Goal: Task Accomplishment & Management: Manage account settings

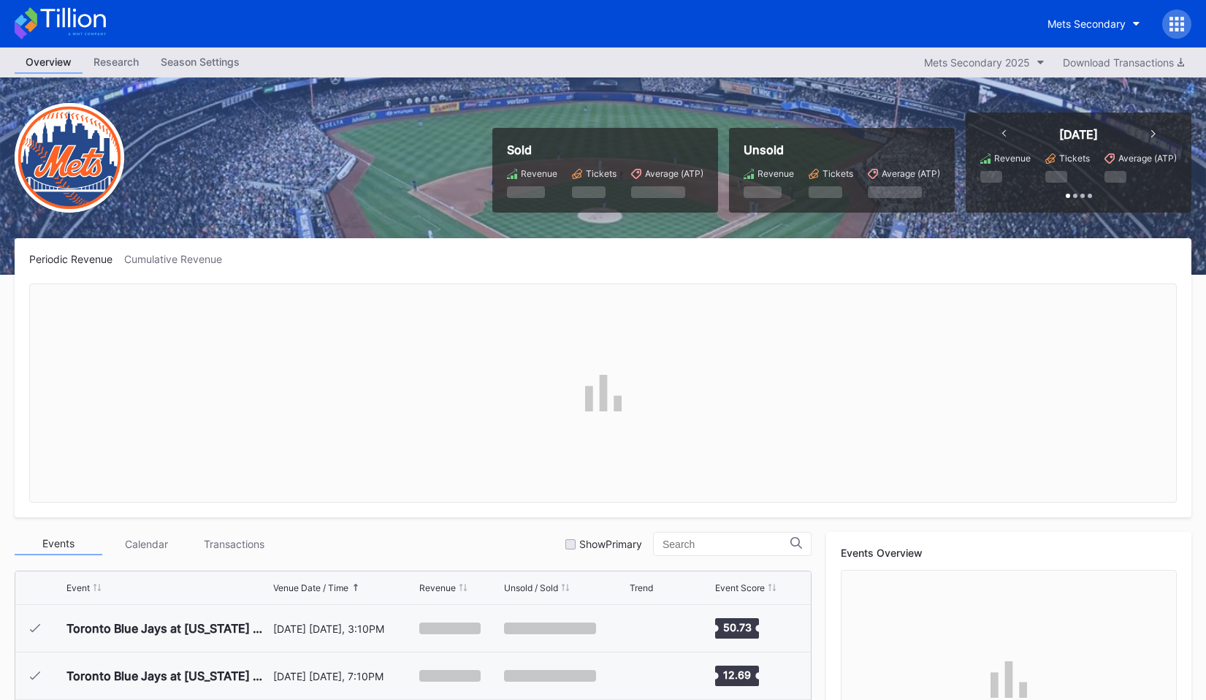
scroll to position [3514, 0]
click at [1180, 32] on div at bounding box center [1176, 23] width 29 height 29
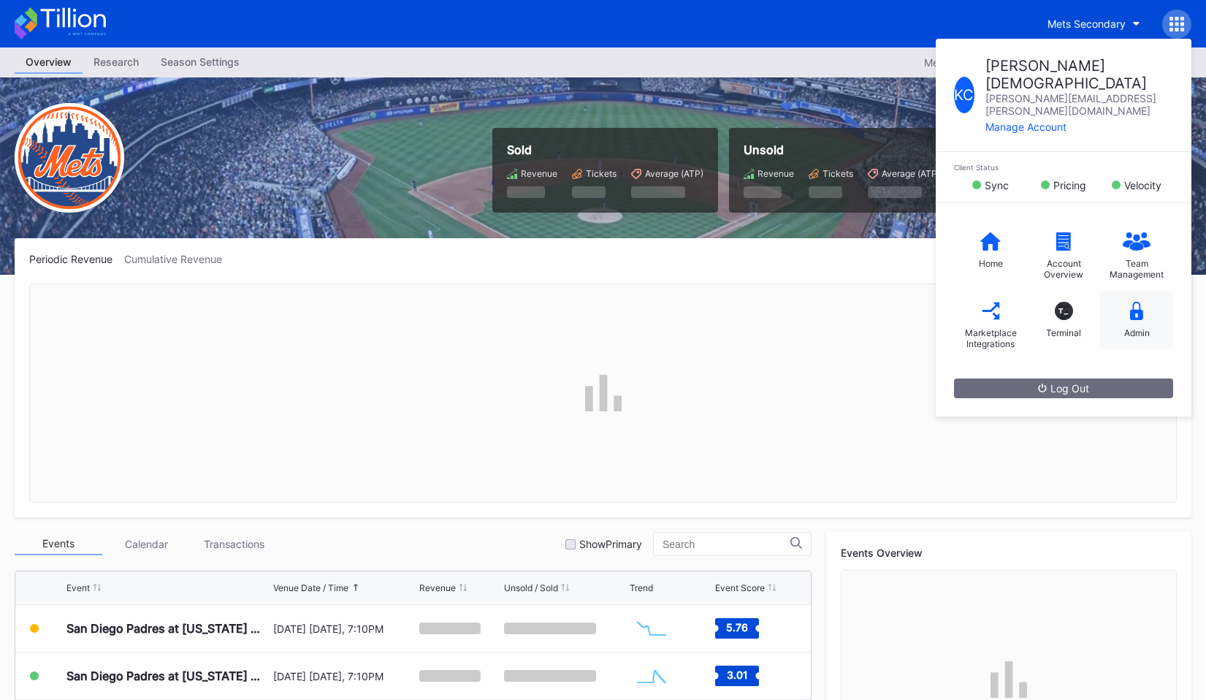
click at [1132, 302] on icon at bounding box center [1136, 311] width 13 height 18
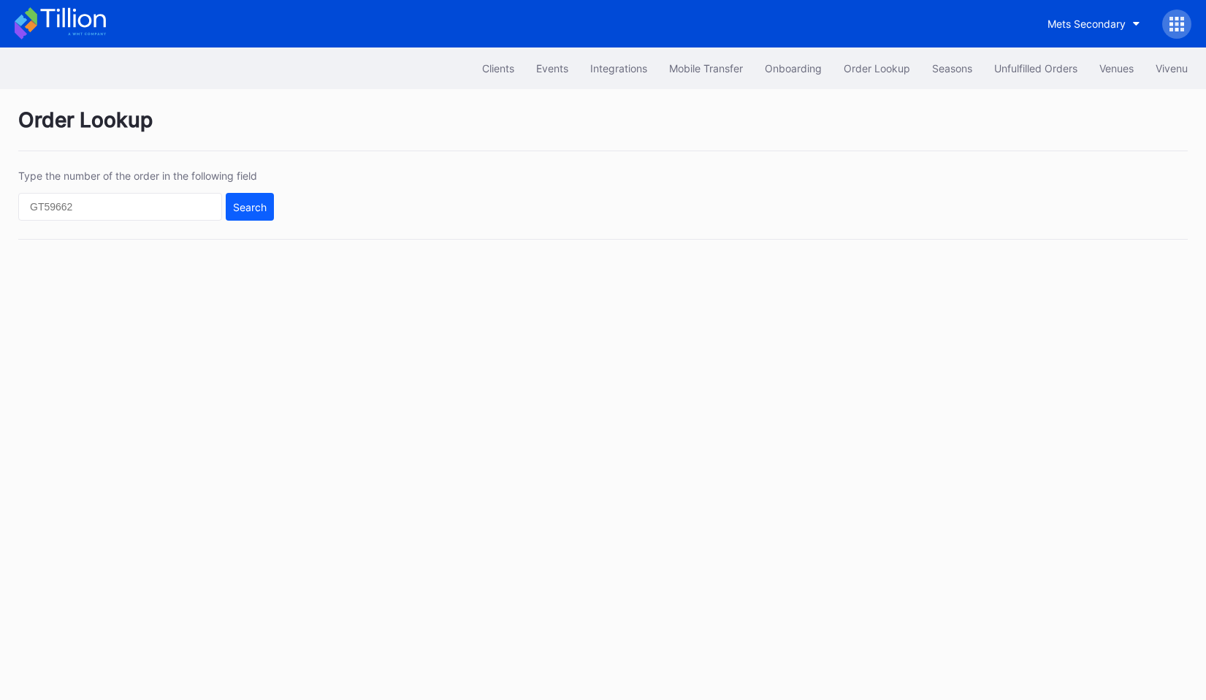
click at [73, 27] on icon at bounding box center [60, 23] width 91 height 32
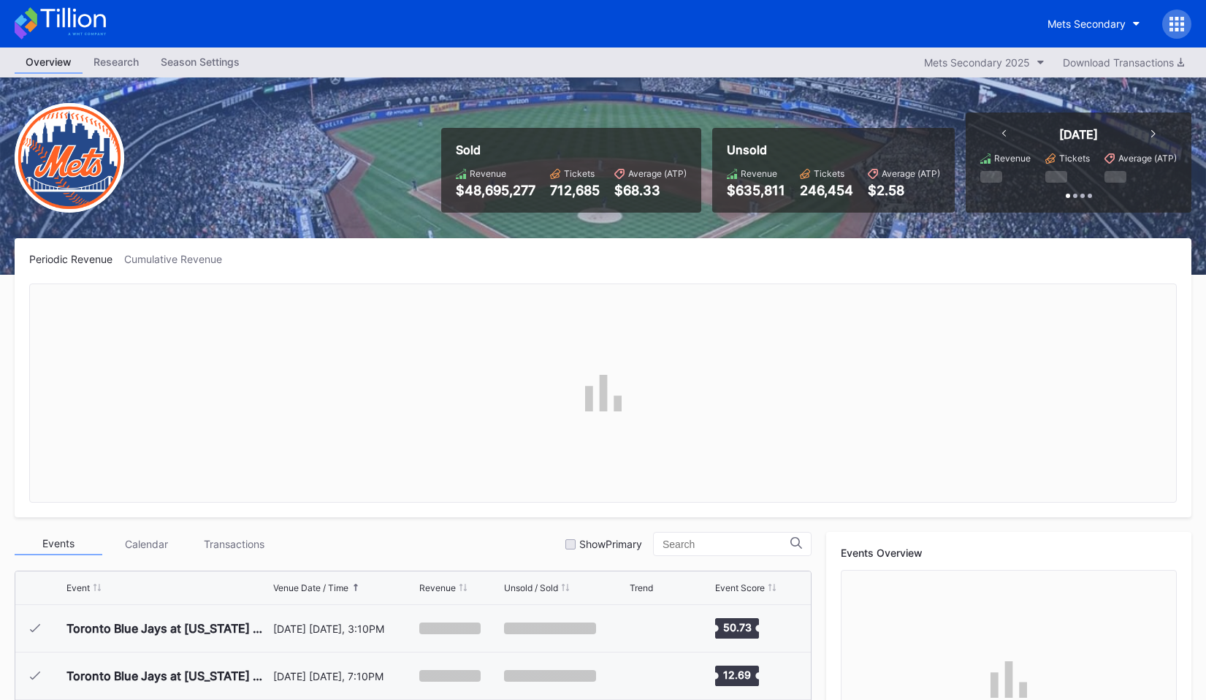
scroll to position [3514, 0]
click at [212, 51] on div "Season Settings" at bounding box center [200, 61] width 101 height 21
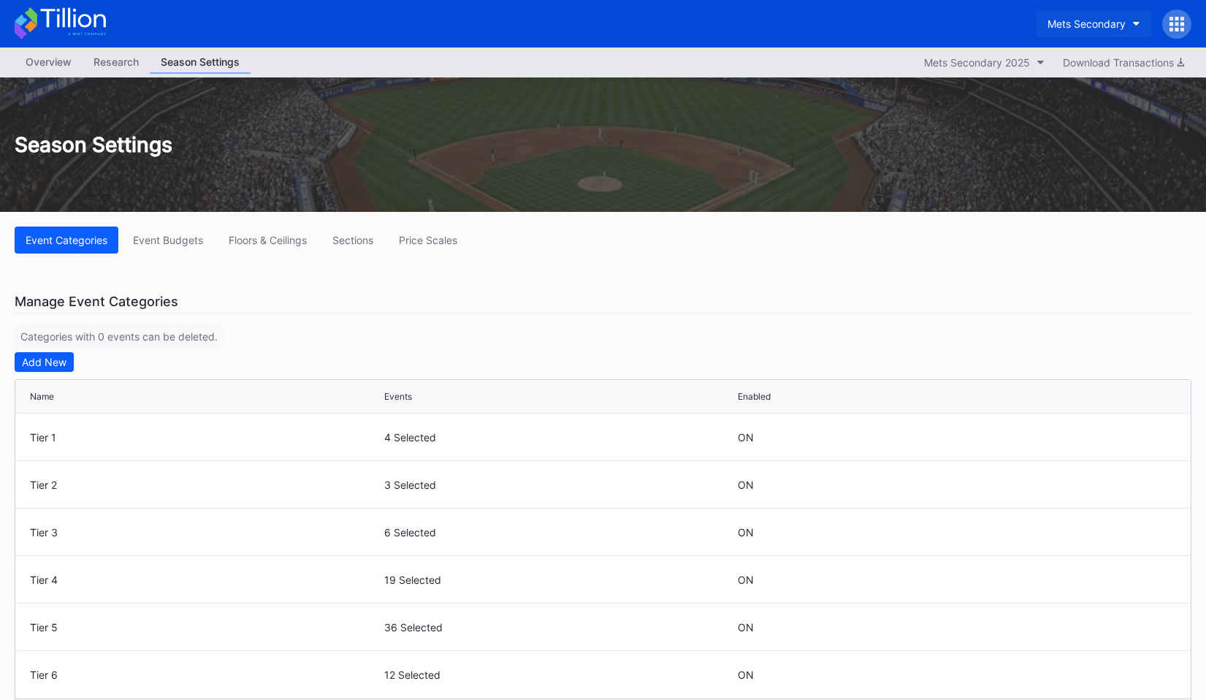
click at [1066, 18] on div "Mets Secondary" at bounding box center [1087, 24] width 78 height 12
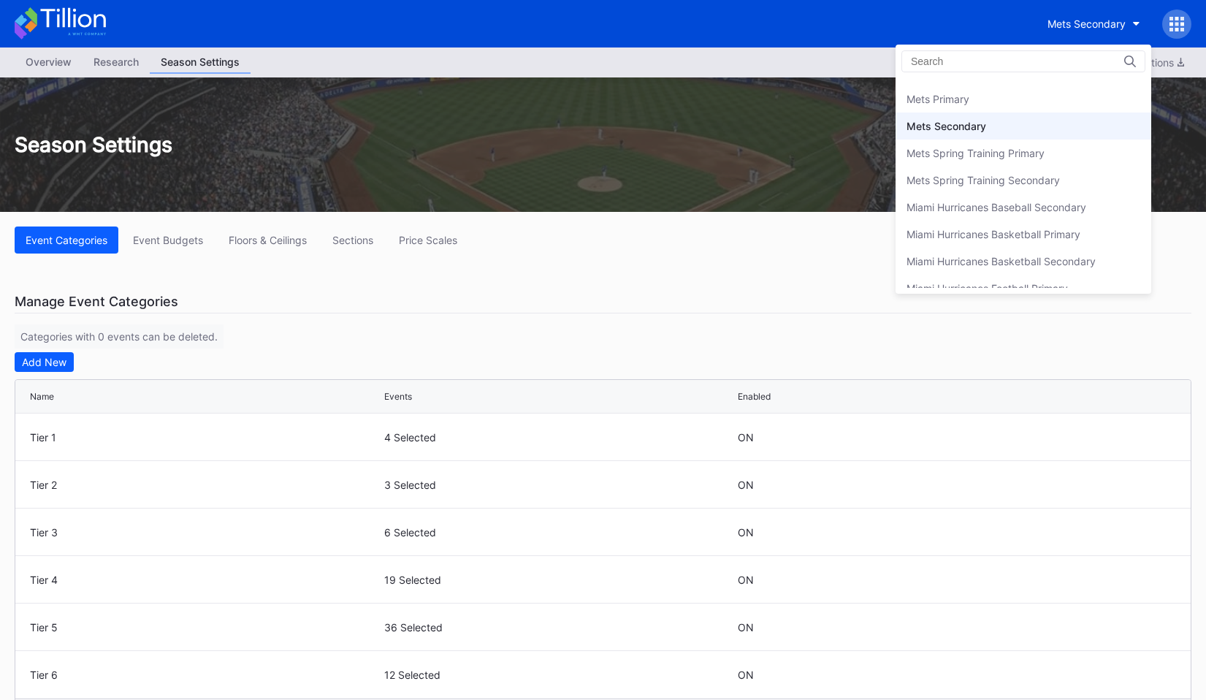
scroll to position [2266, 0]
click at [1015, 98] on div "Mets Primary" at bounding box center [1024, 96] width 256 height 27
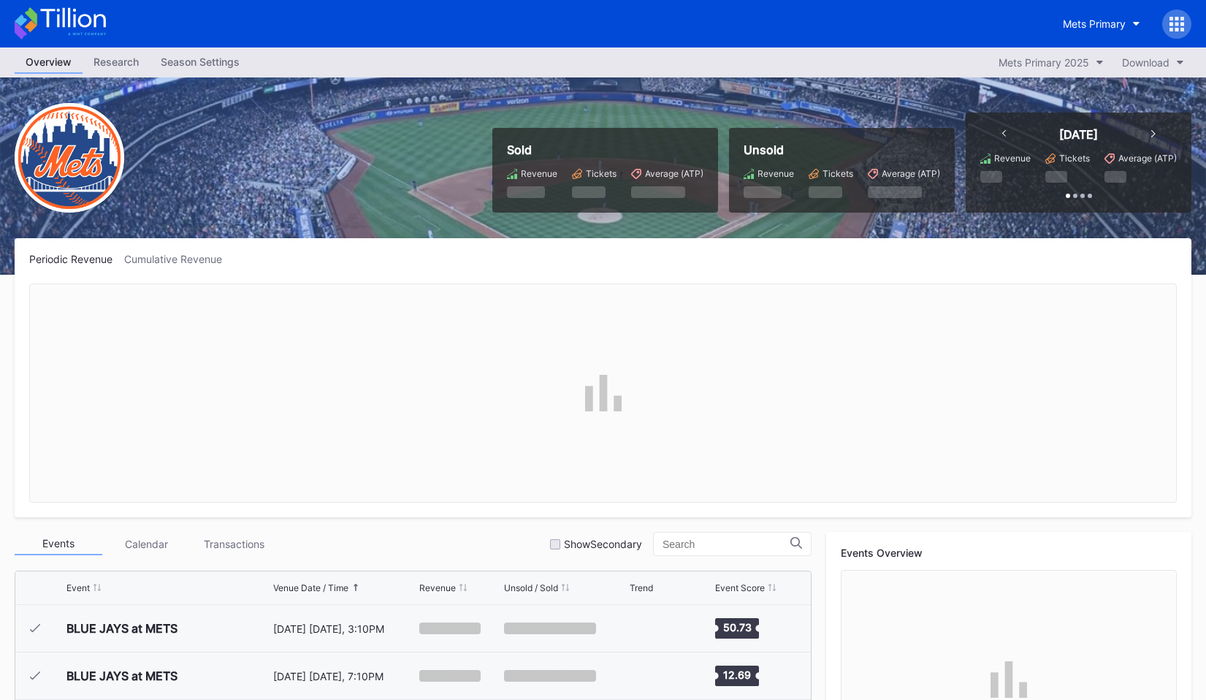
scroll to position [3514, 0]
click at [210, 59] on div "Season Settings" at bounding box center [200, 61] width 101 height 21
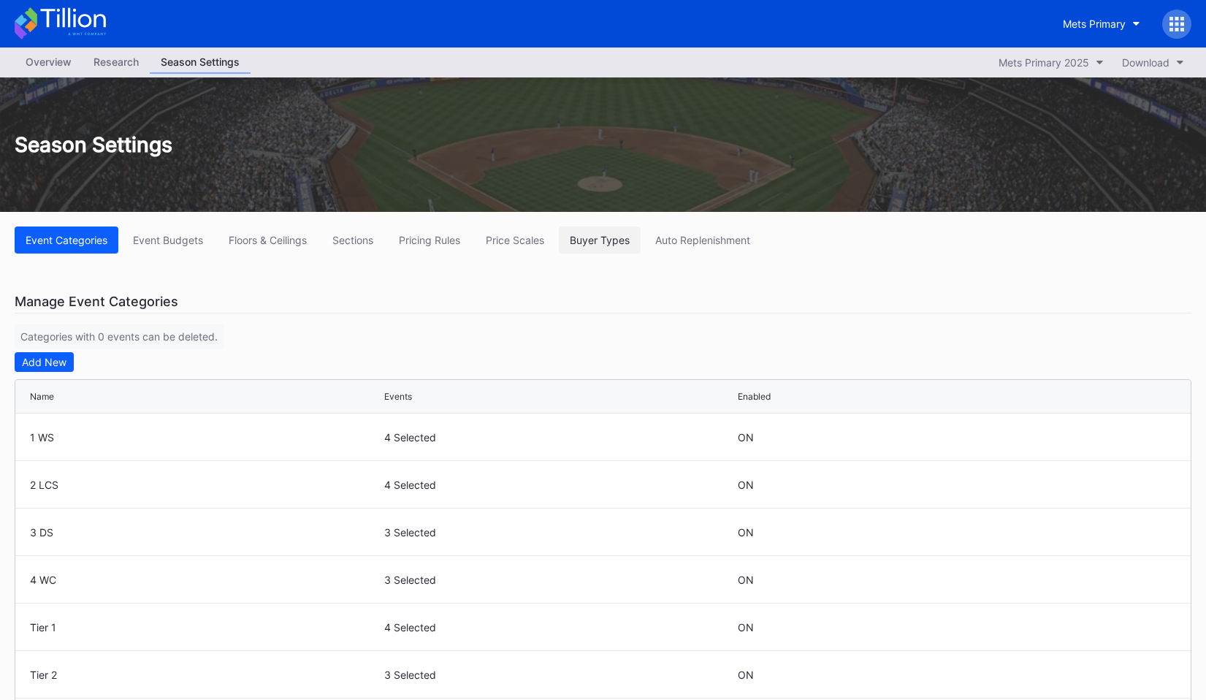
click at [617, 243] on div "Buyer Types" at bounding box center [600, 240] width 60 height 12
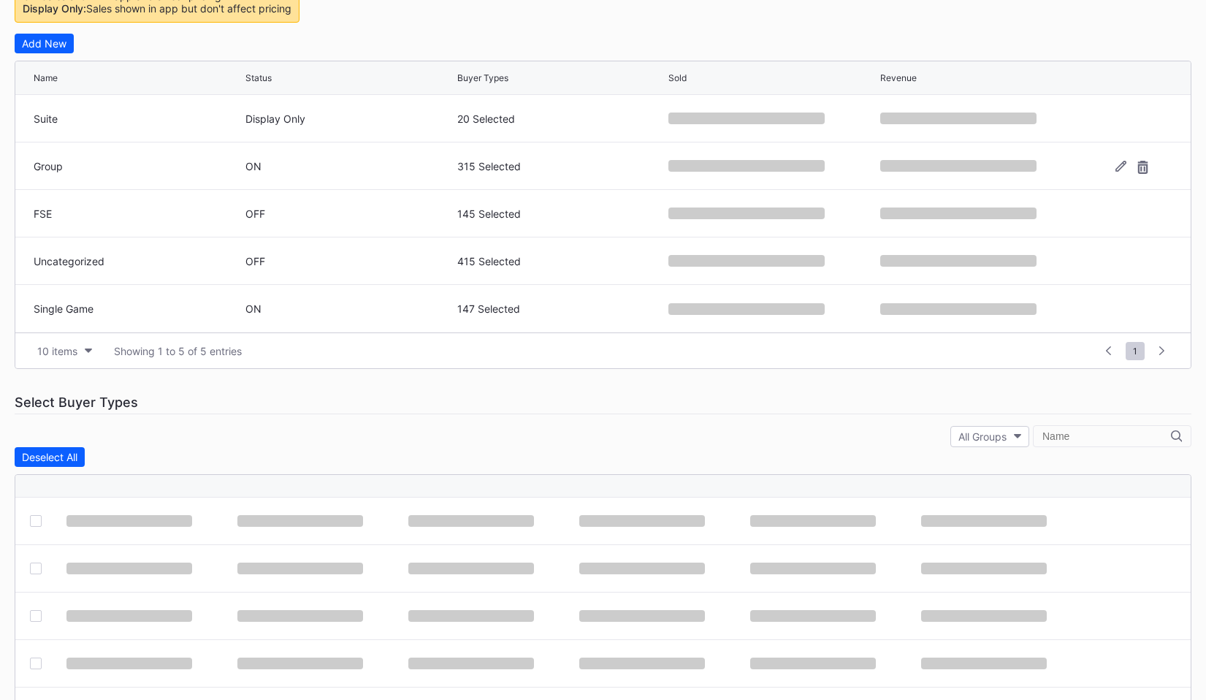
scroll to position [356, 0]
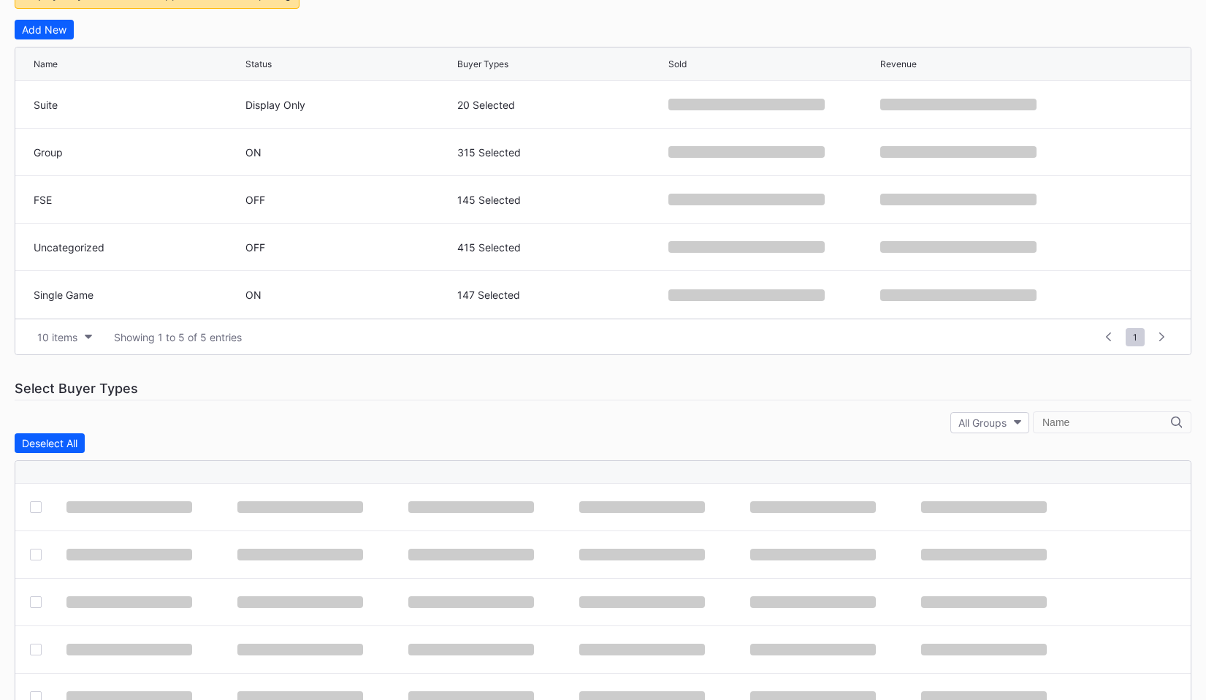
click at [1080, 425] on input "text" at bounding box center [1106, 422] width 129 height 12
type input "1556"
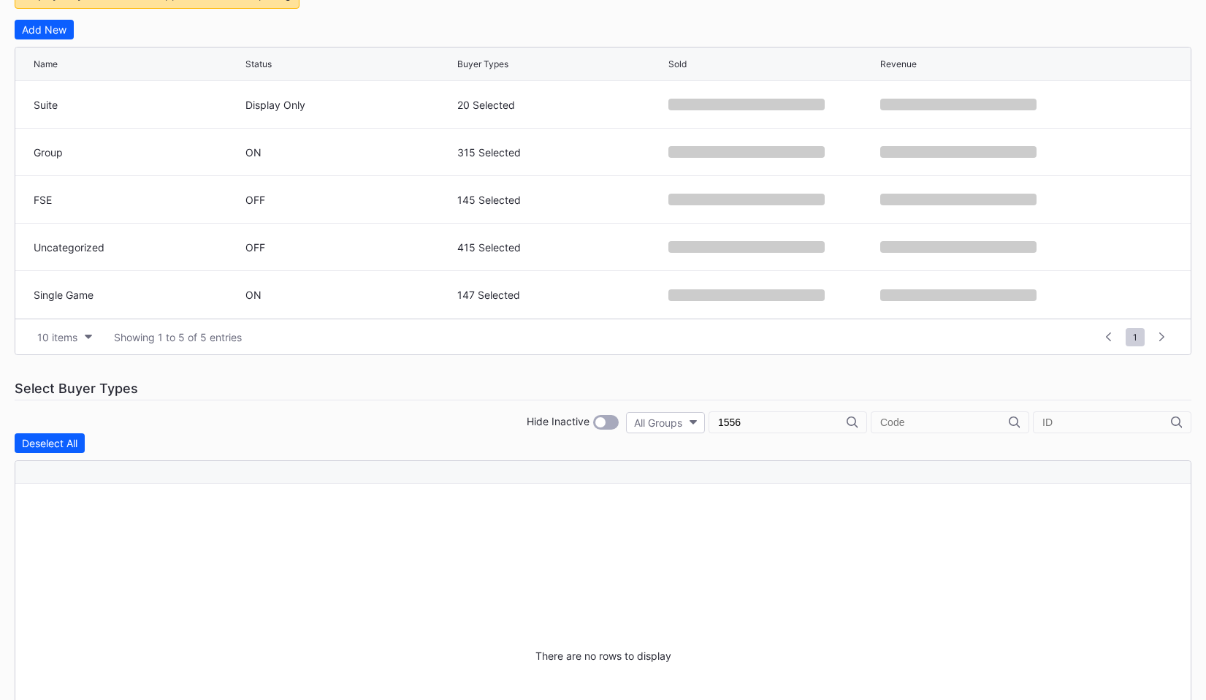
click at [1088, 427] on input "text" at bounding box center [1106, 422] width 129 height 12
type input "1556"
click at [847, 418] on input "1556" at bounding box center [782, 422] width 129 height 12
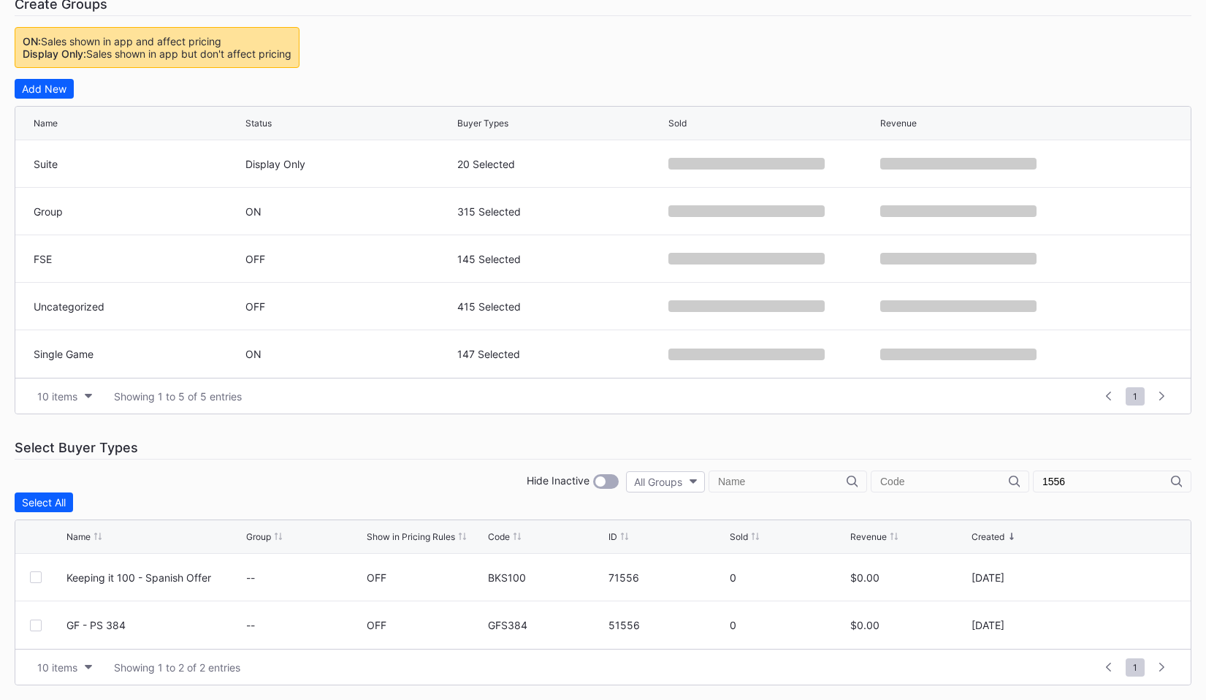
click at [1066, 486] on input "1556" at bounding box center [1106, 482] width 129 height 12
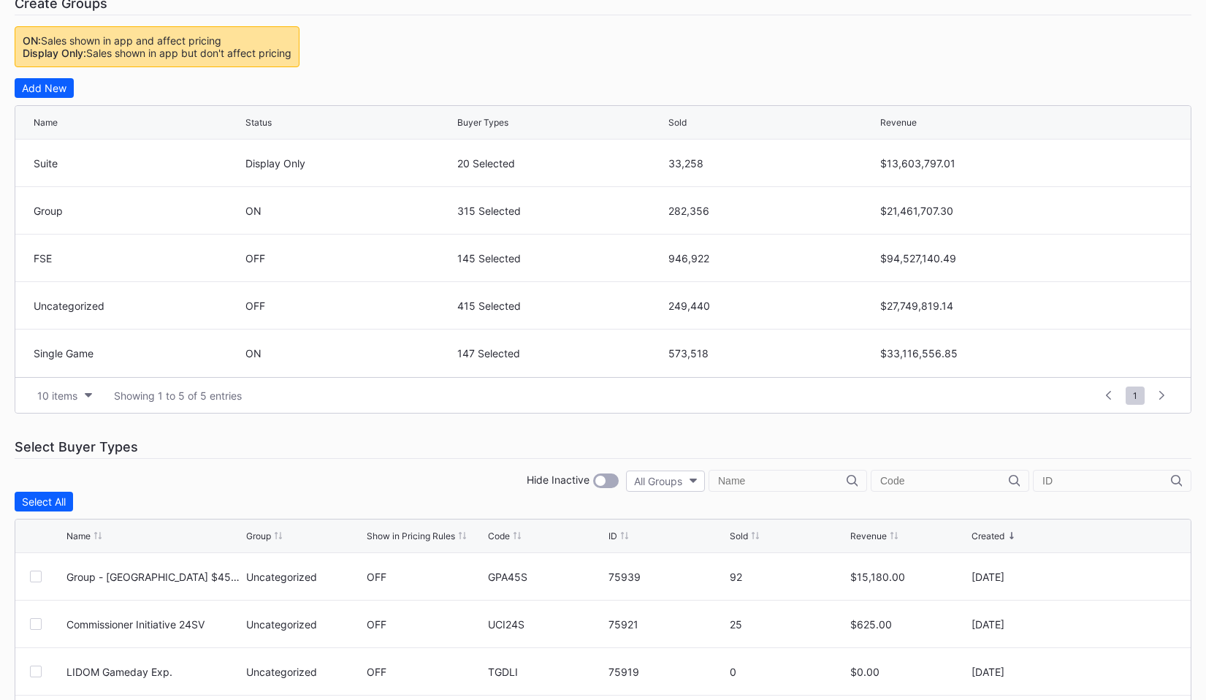
click at [997, 484] on input "text" at bounding box center [944, 481] width 129 height 12
type input "1"
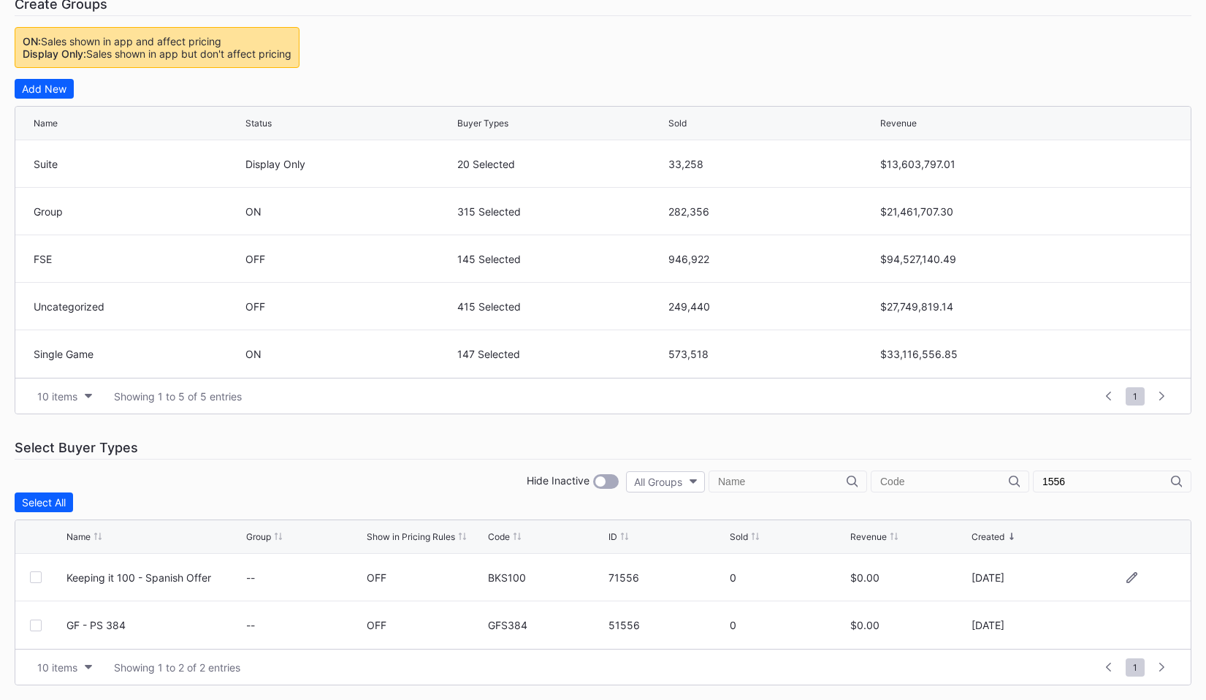
type input "1556"
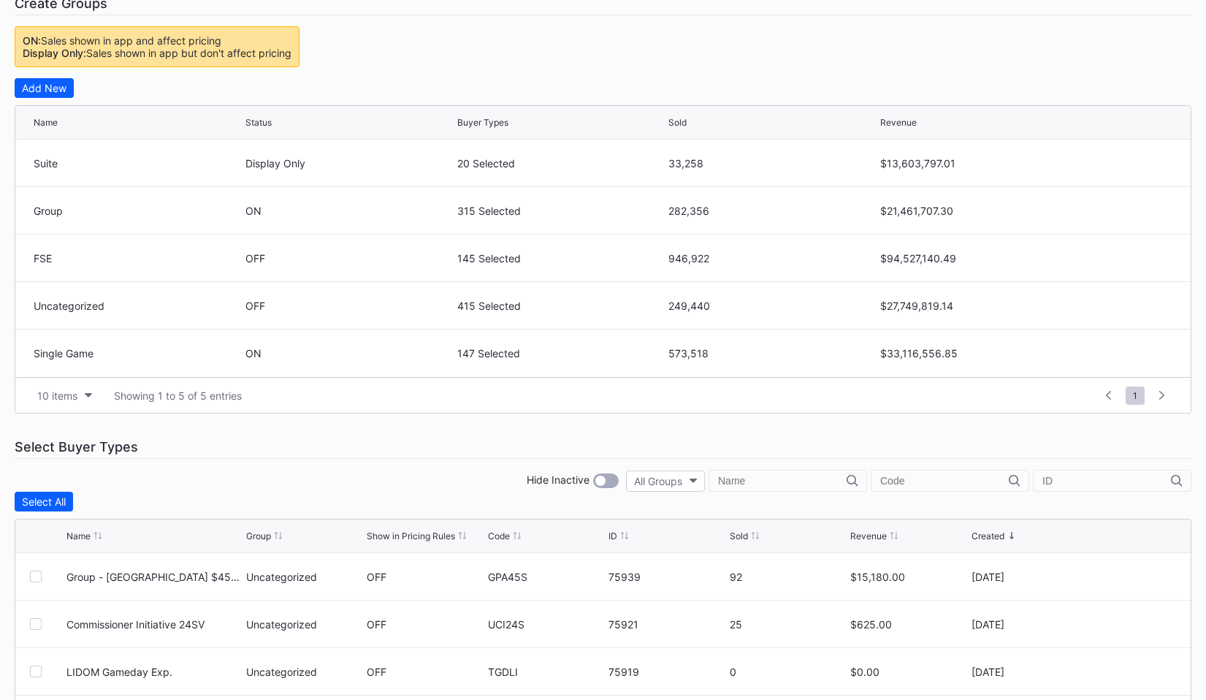
click at [983, 470] on div at bounding box center [950, 481] width 159 height 22
click at [983, 478] on input "text" at bounding box center [944, 481] width 129 height 12
type input "!"
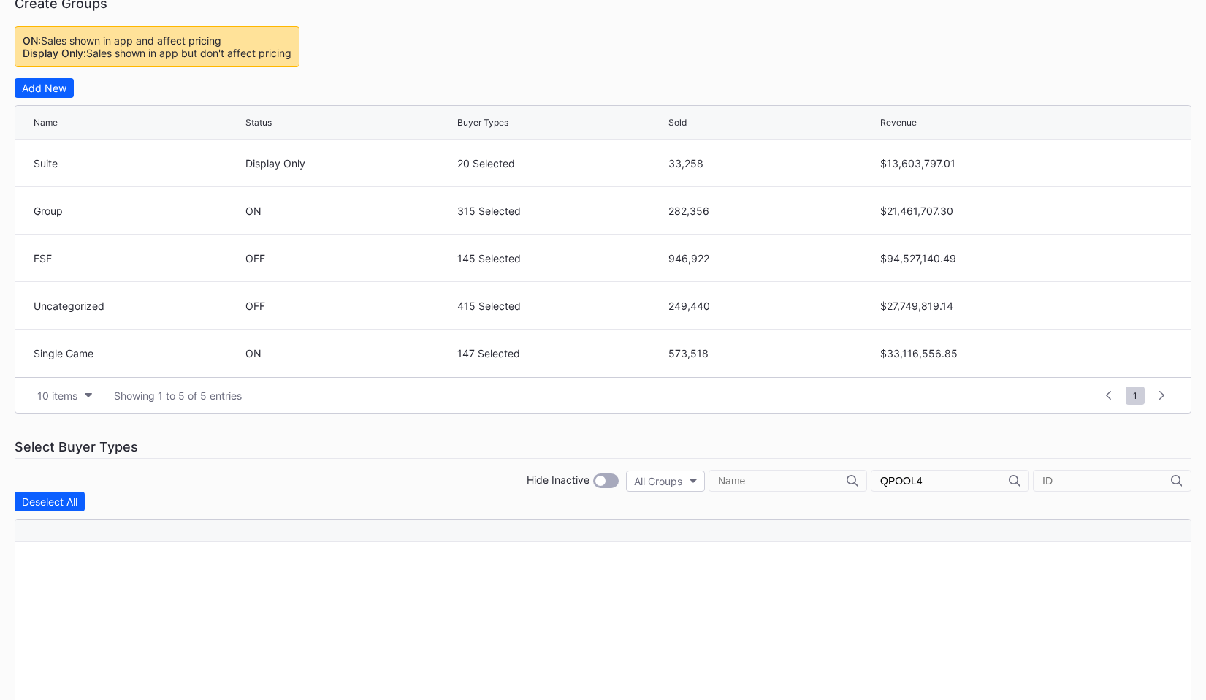
type input "QPOOL"
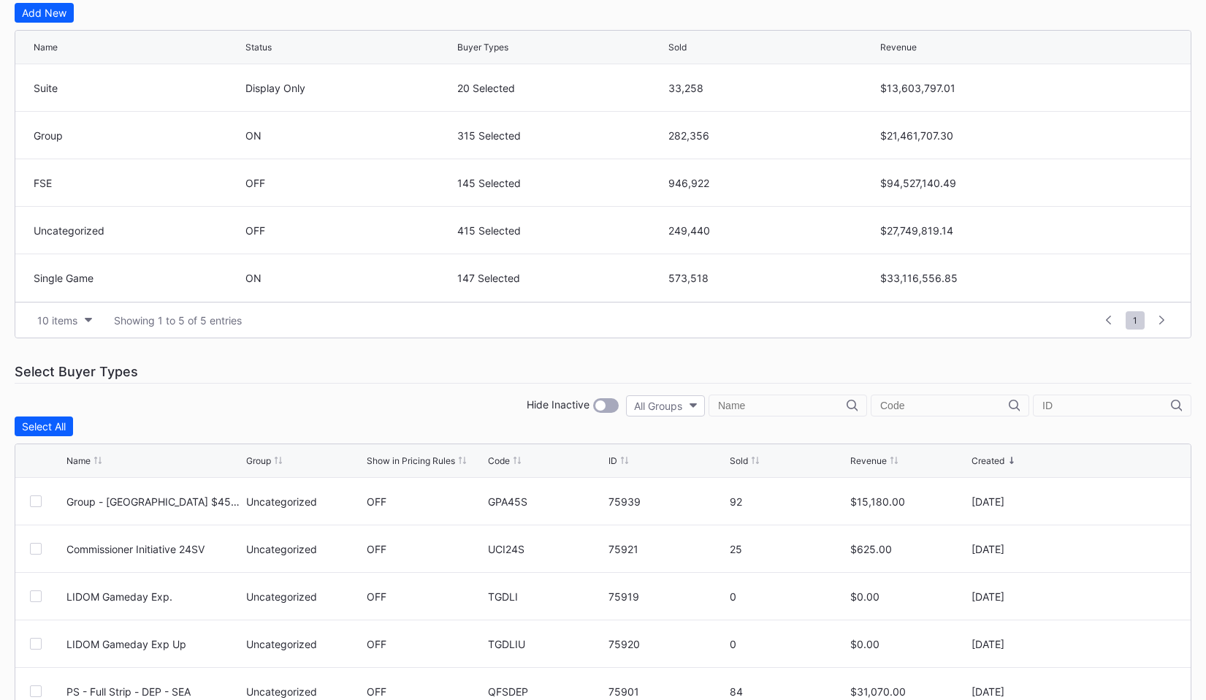
scroll to position [376, 0]
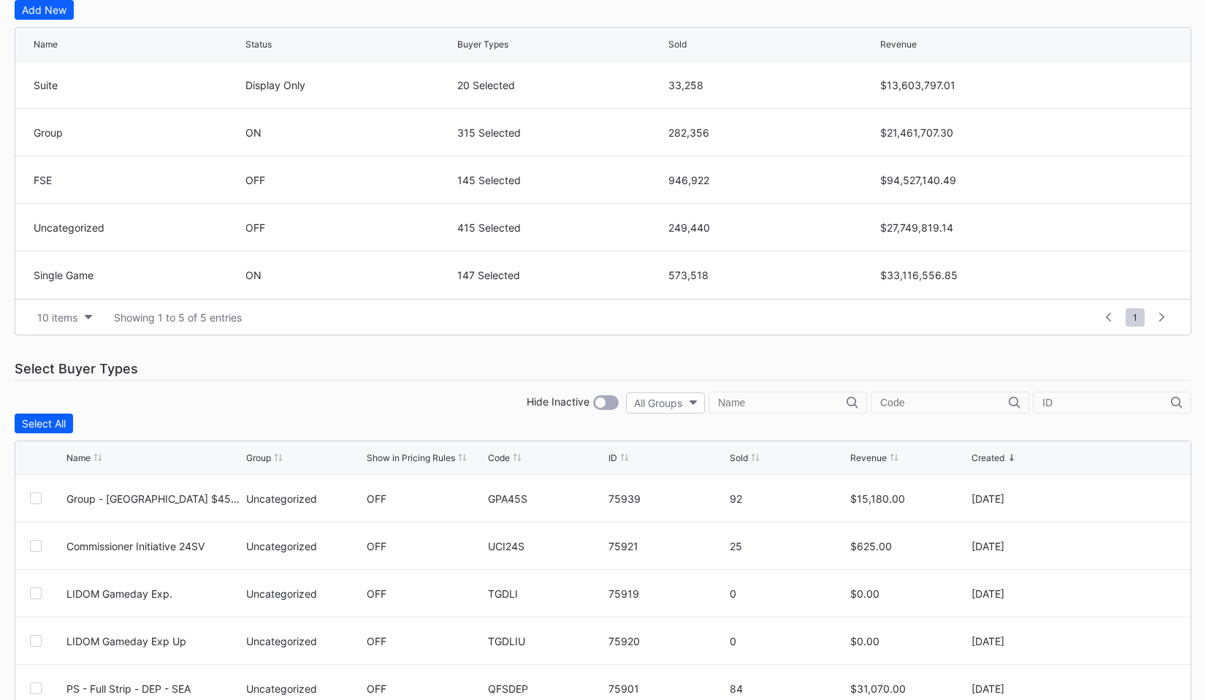
type input "a"
click at [505, 495] on div "GPA45S" at bounding box center [546, 498] width 117 height 12
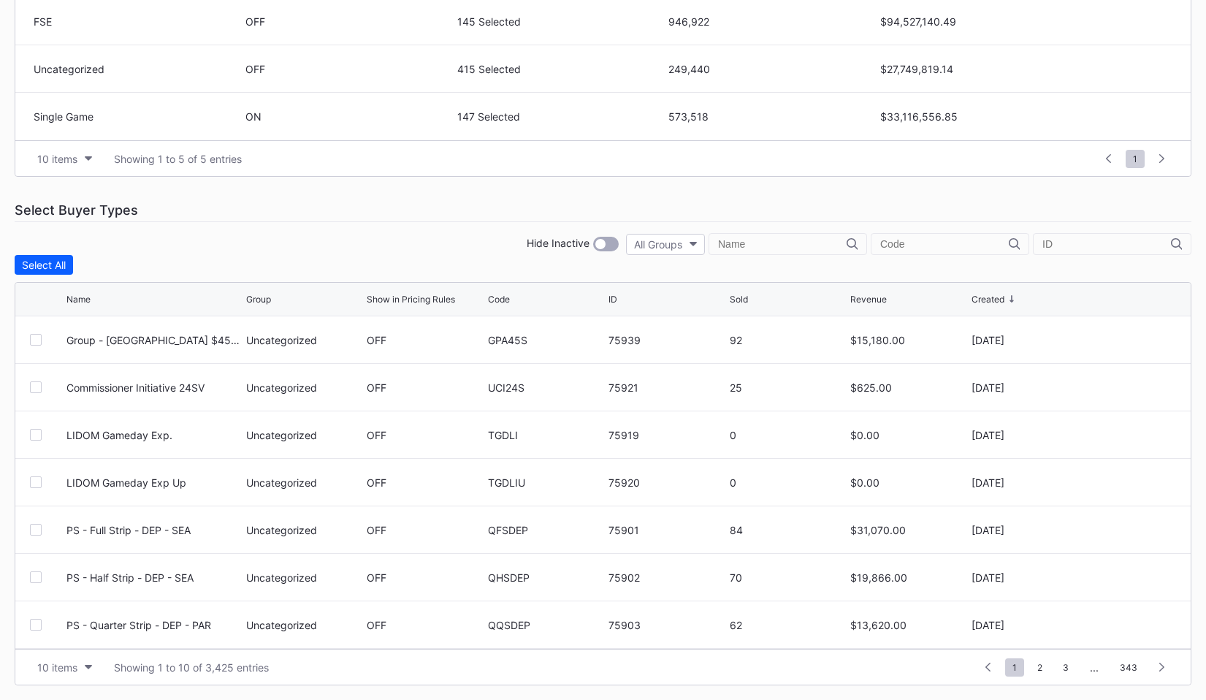
click at [960, 241] on input "text" at bounding box center [944, 244] width 129 height 12
click at [705, 237] on button "All Groups" at bounding box center [665, 244] width 79 height 21
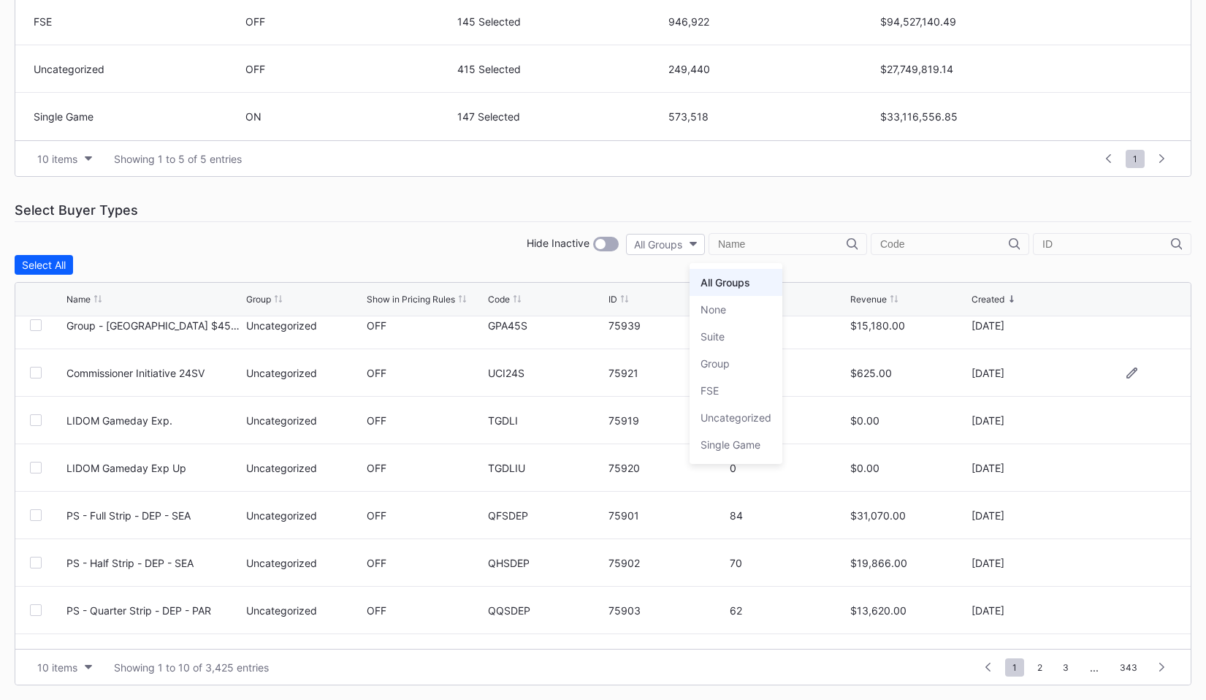
scroll to position [0, 0]
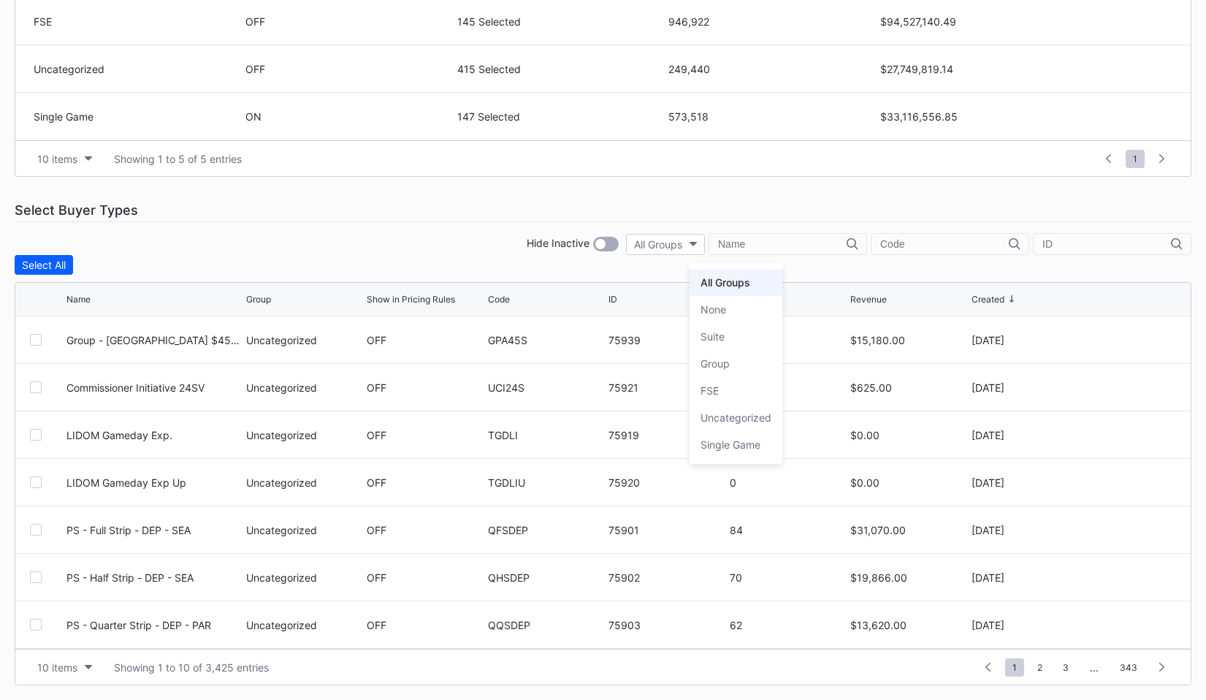
click at [383, 230] on div "Event Categories Event Budgets Floors & Ceilings Sections Pricing Rules Price S…" at bounding box center [603, 188] width 1206 height 1023
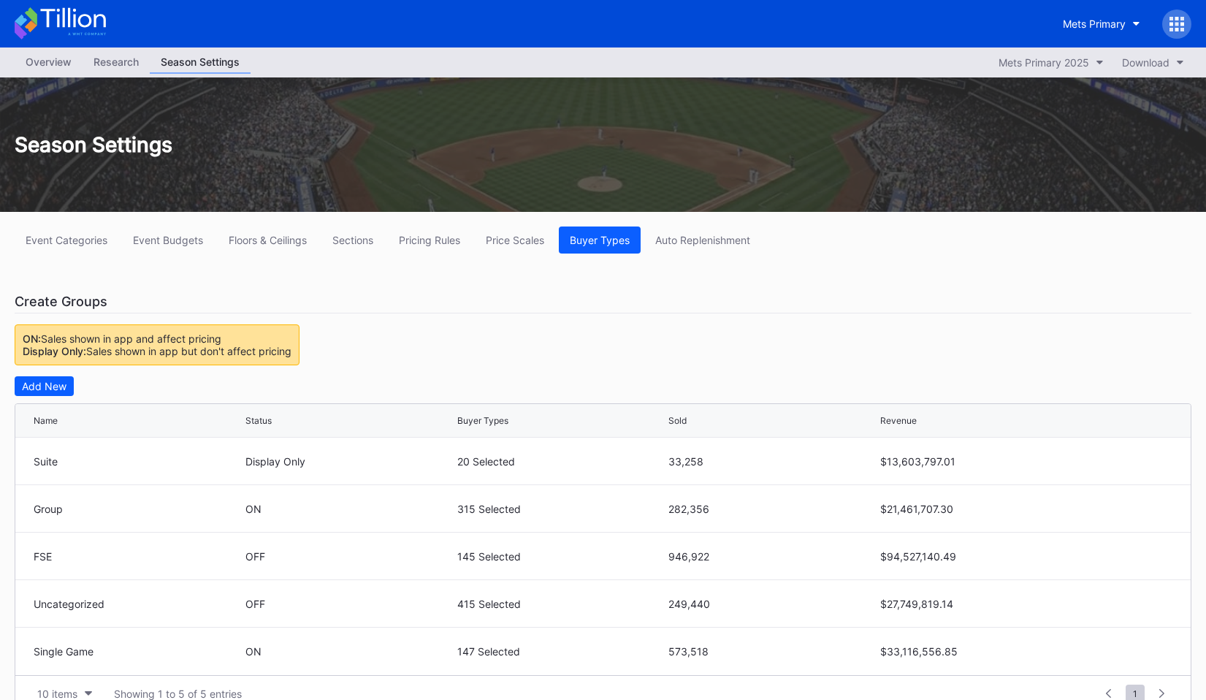
click at [102, 57] on div "Research" at bounding box center [116, 61] width 67 height 21
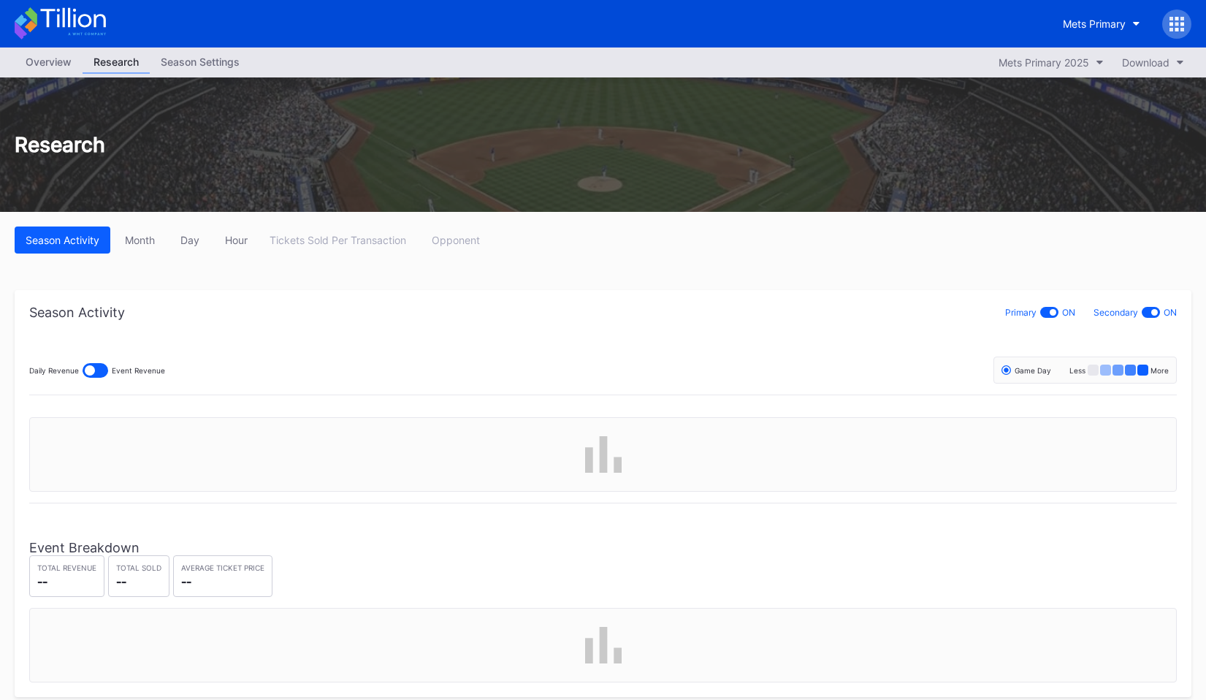
click at [66, 61] on div "Overview" at bounding box center [49, 61] width 68 height 21
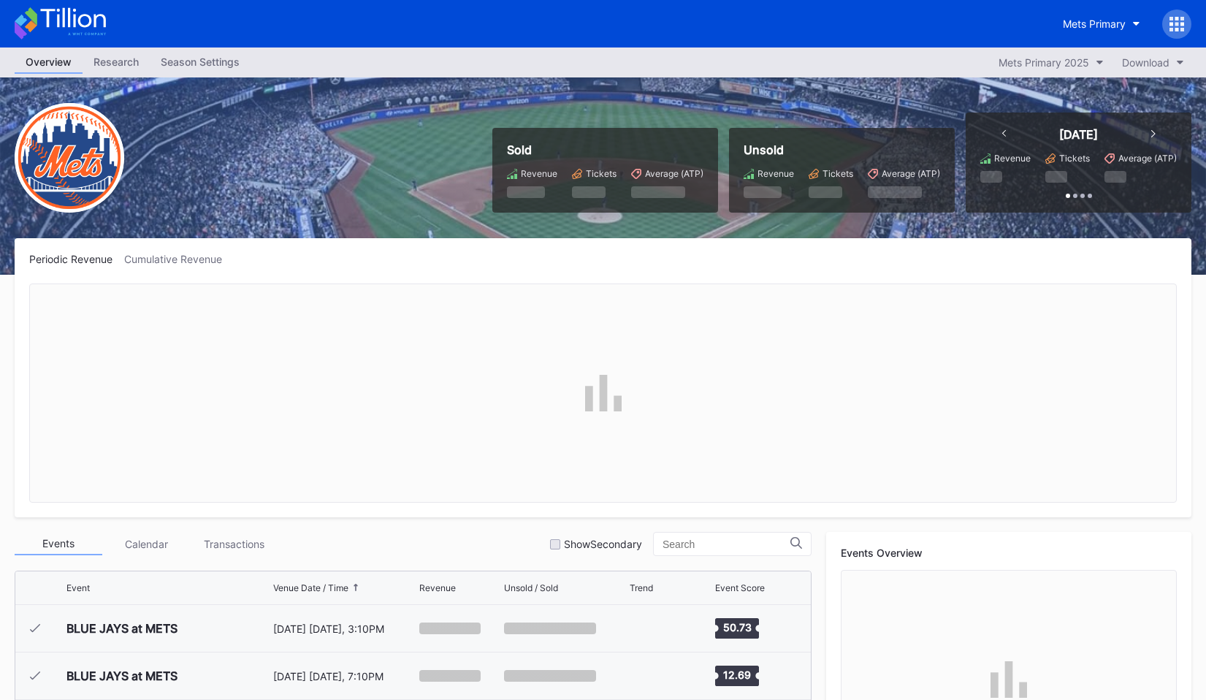
scroll to position [3514, 0]
click at [202, 61] on div "Season Settings" at bounding box center [200, 61] width 101 height 21
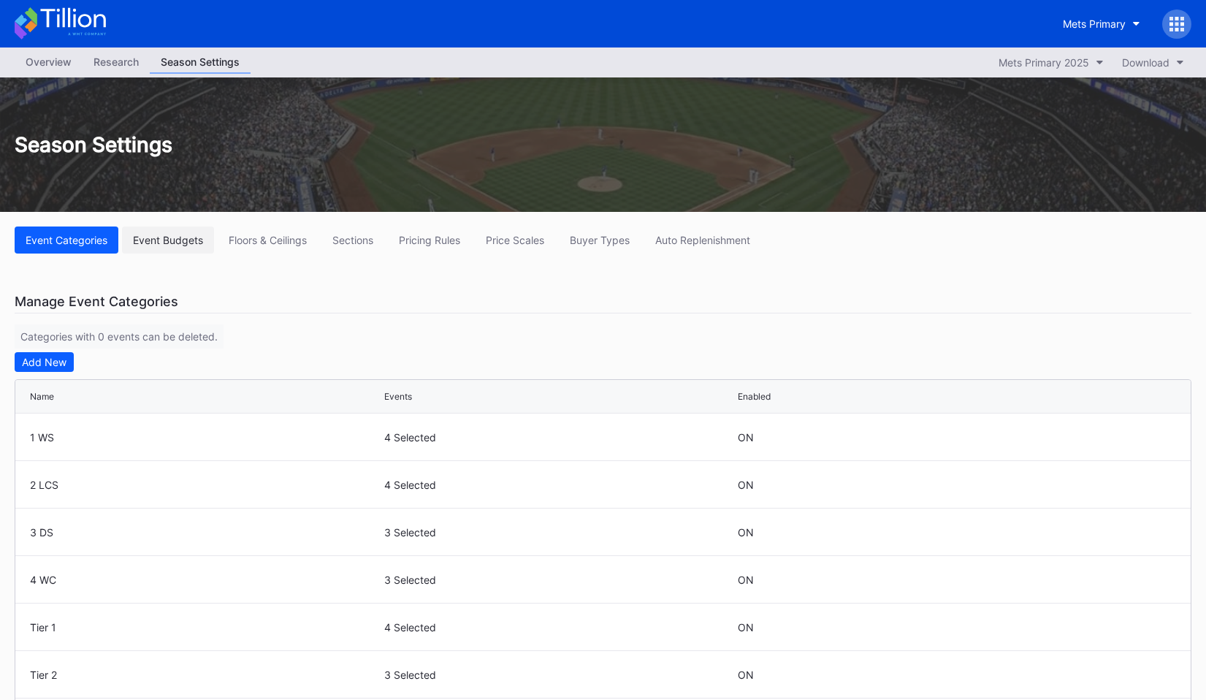
click at [177, 238] on div "Event Budgets" at bounding box center [168, 240] width 70 height 12
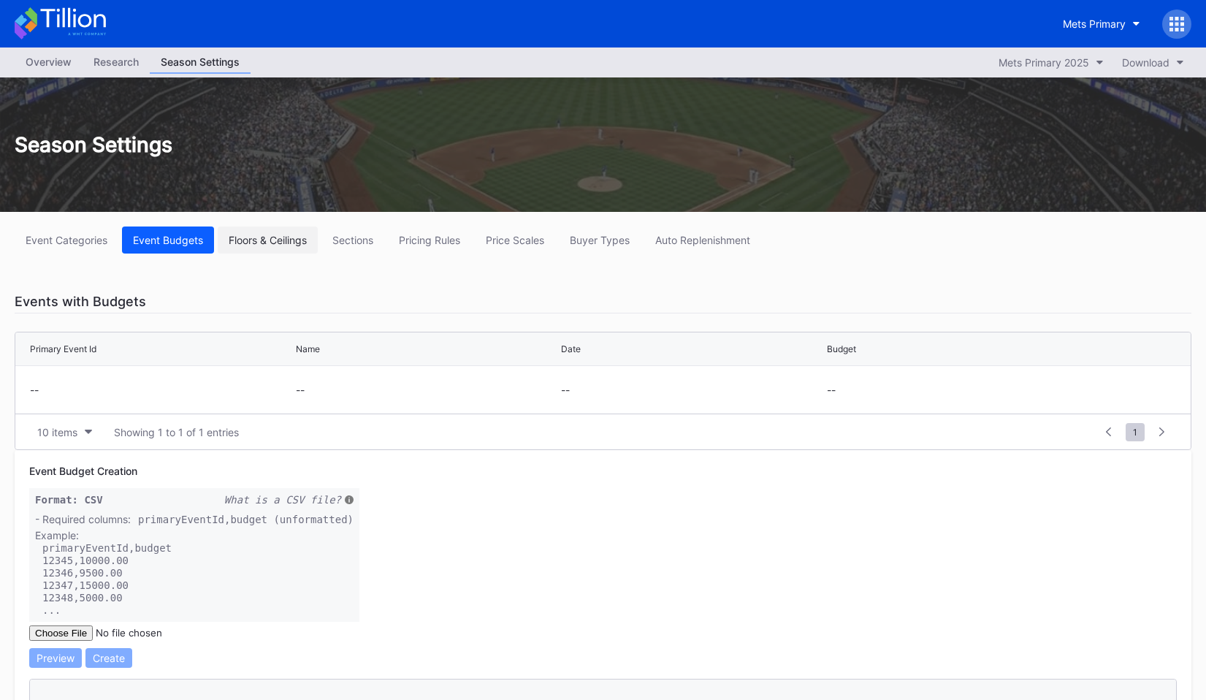
click at [268, 238] on div "Floors & Ceilings" at bounding box center [268, 240] width 78 height 12
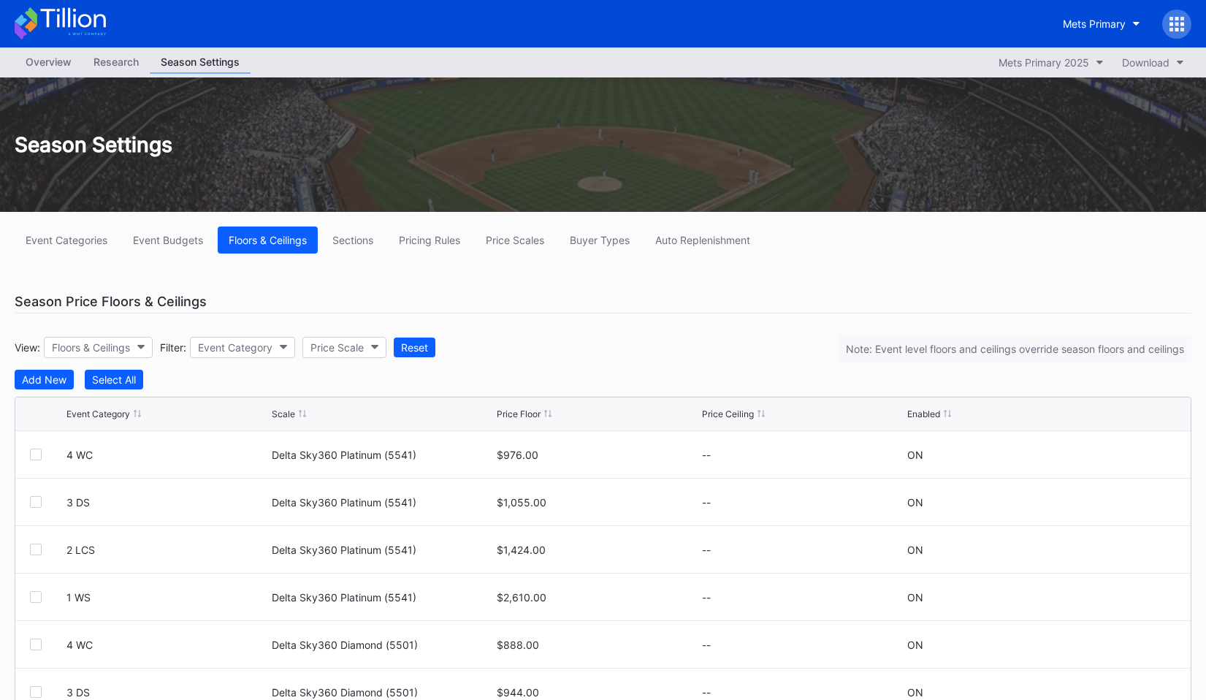
scroll to position [115, 0]
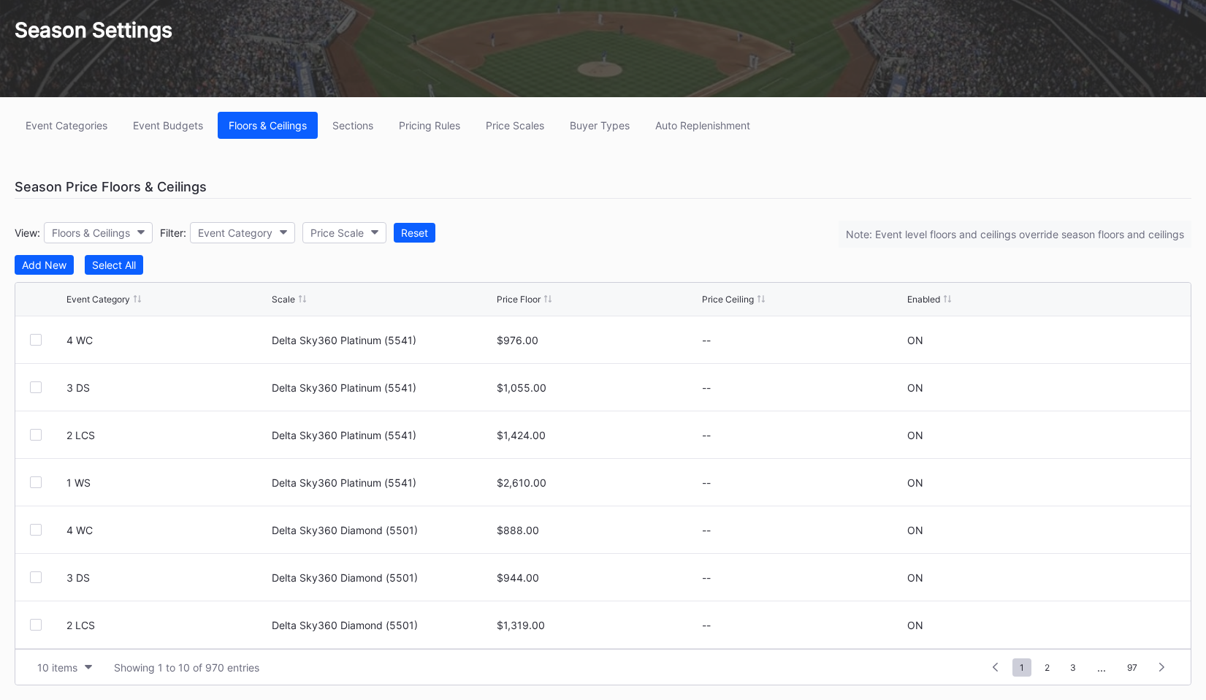
click at [364, 147] on div "Event Categories Event Budgets Floors & Ceilings Sections Pricing Rules Price S…" at bounding box center [603, 398] width 1206 height 603
click at [364, 137] on button "Sections" at bounding box center [352, 125] width 63 height 27
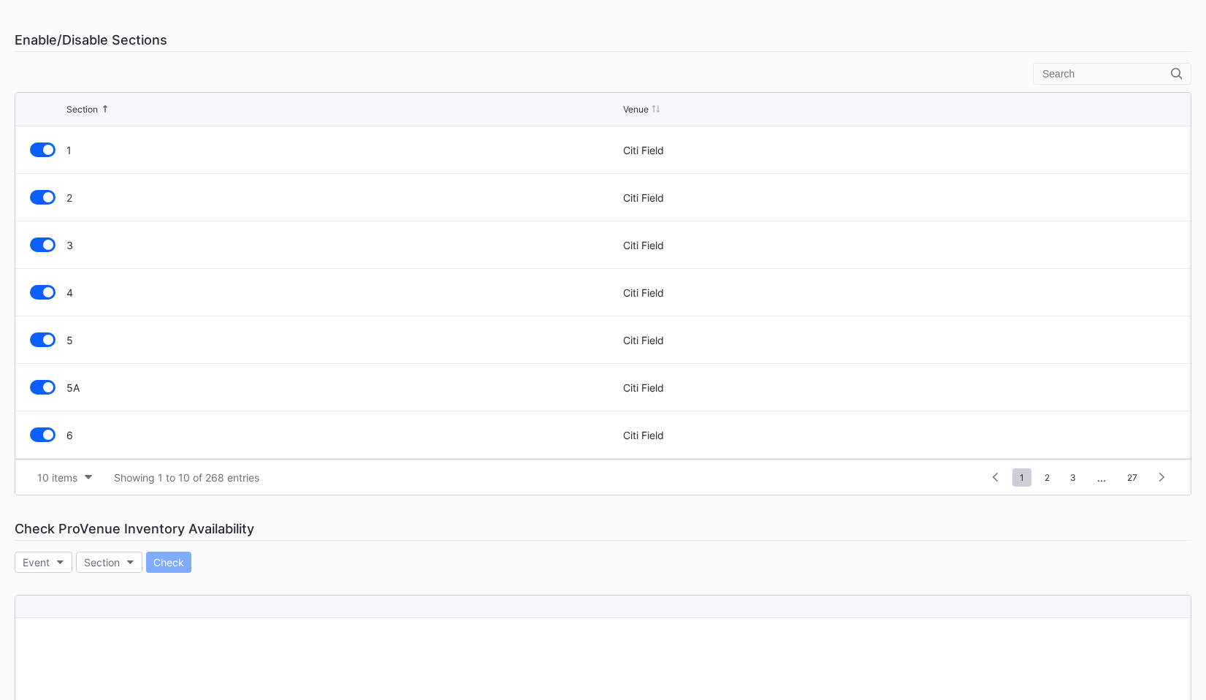
scroll to position [589, 0]
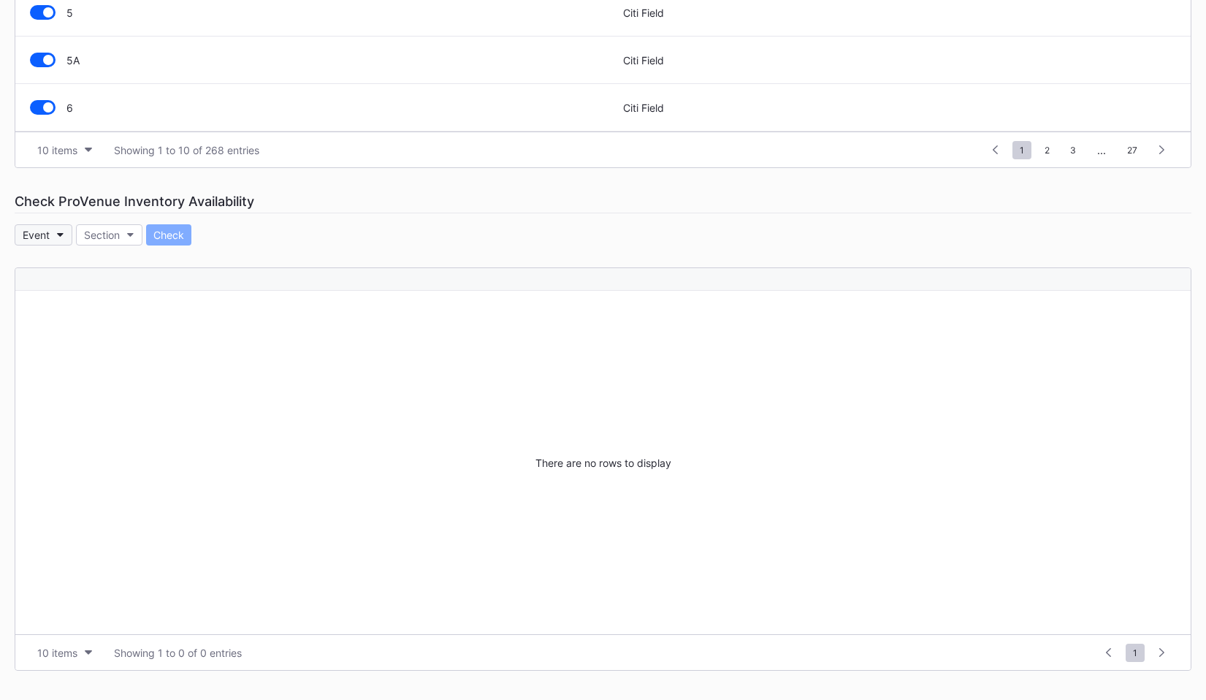
click at [64, 243] on button "Event" at bounding box center [44, 234] width 58 height 21
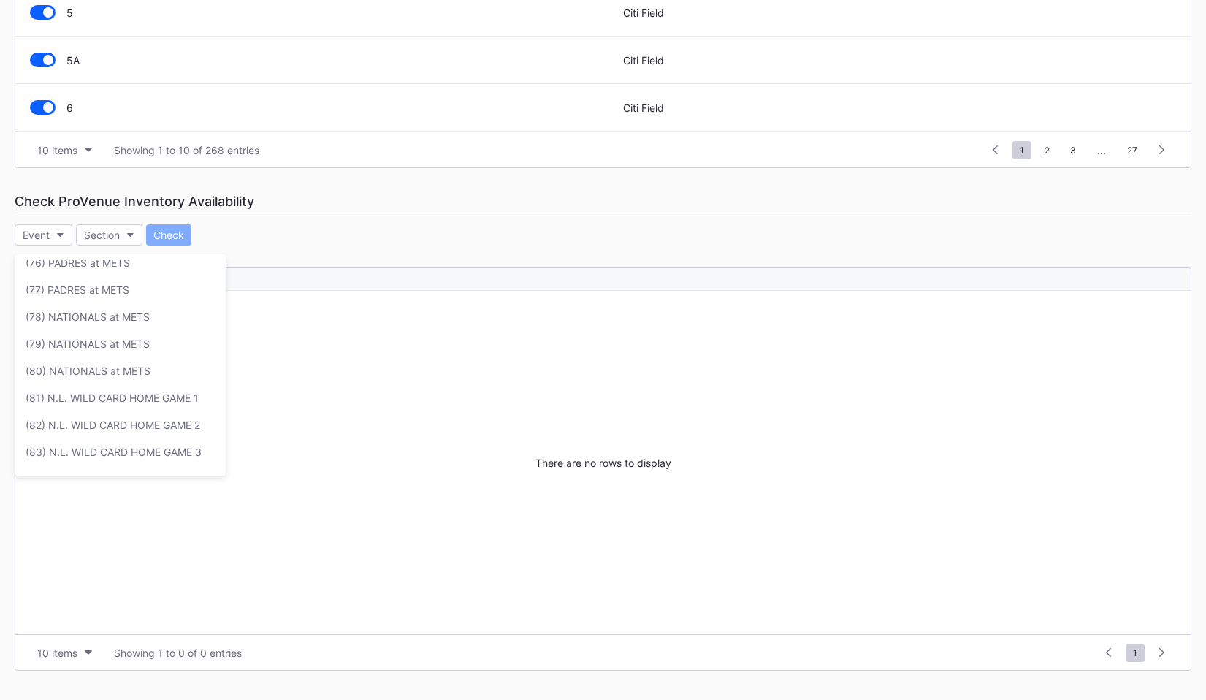
scroll to position [2035, 0]
click at [83, 408] on div "(81) N.L. WILD CARD HOME GAME 1" at bounding box center [120, 400] width 211 height 27
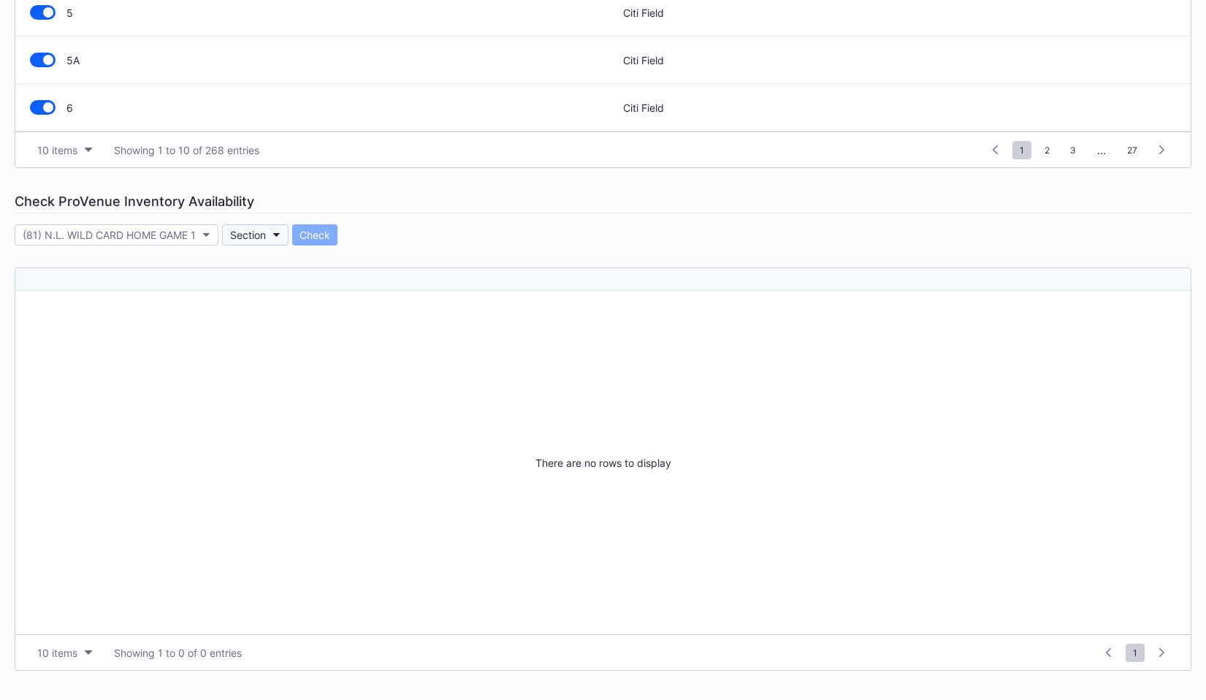
click at [246, 228] on button "Section" at bounding box center [255, 234] width 66 height 21
click at [452, 236] on div "(81) N.L. WILD CARD HOME GAME 1 Section Check" at bounding box center [603, 234] width 1177 height 21
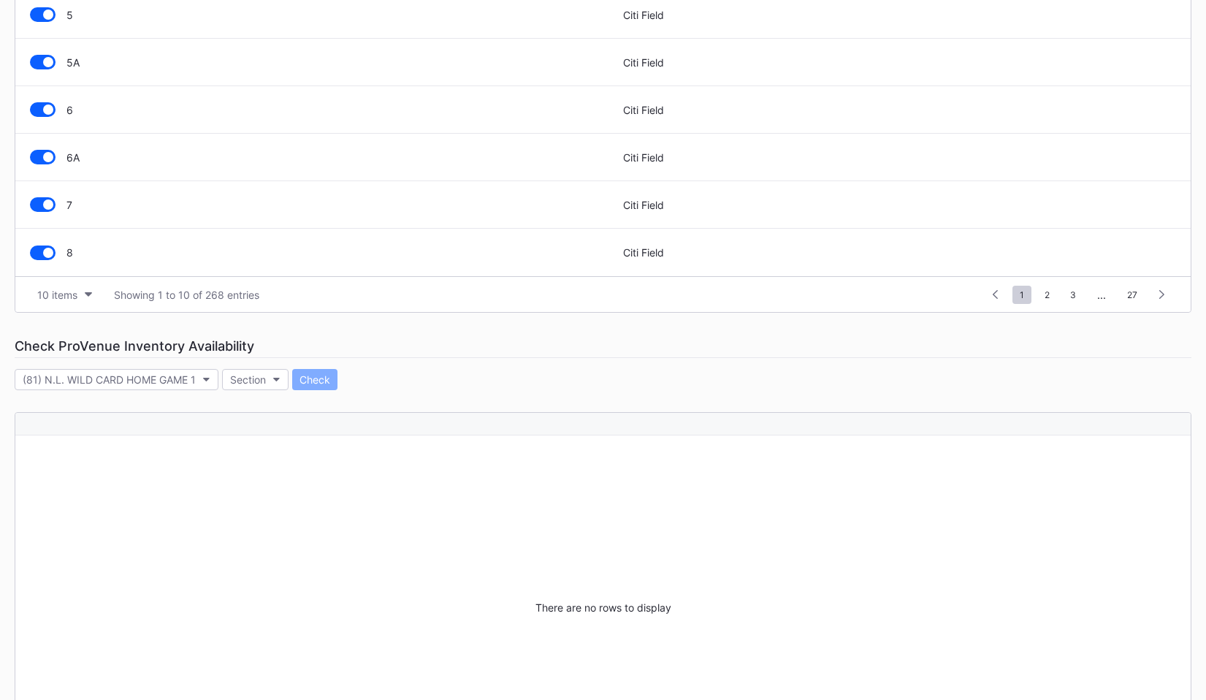
scroll to position [450, 0]
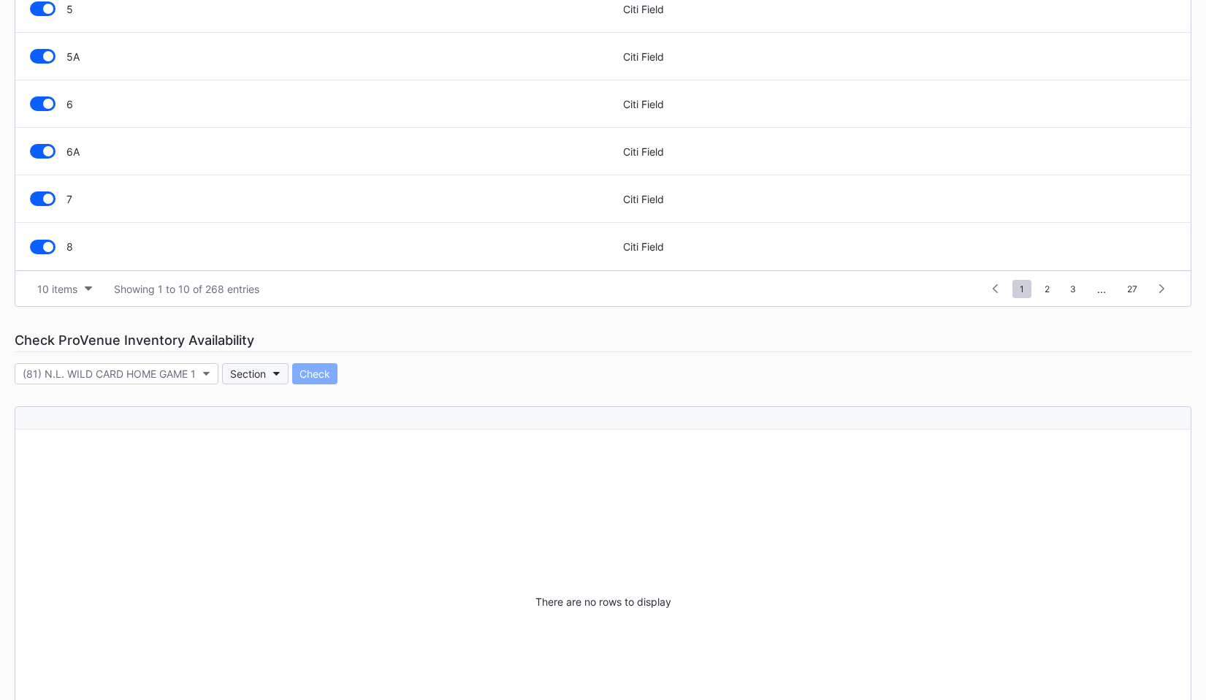
click at [260, 378] on div "Section" at bounding box center [248, 373] width 36 height 12
click at [503, 299] on div "10 items Showing 1 to 10 of 268 entries 1 ... -1 0 1 2 3 ... 27" at bounding box center [602, 288] width 1175 height 36
